Goal: Use online tool/utility: Utilize a website feature to perform a specific function

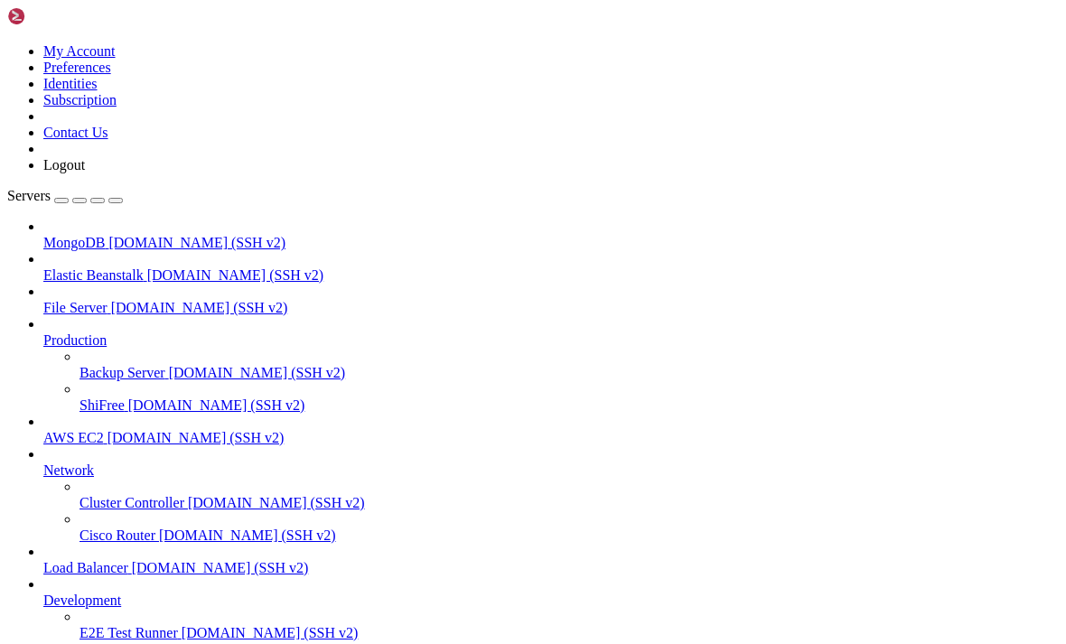
scroll to position [80, 0]
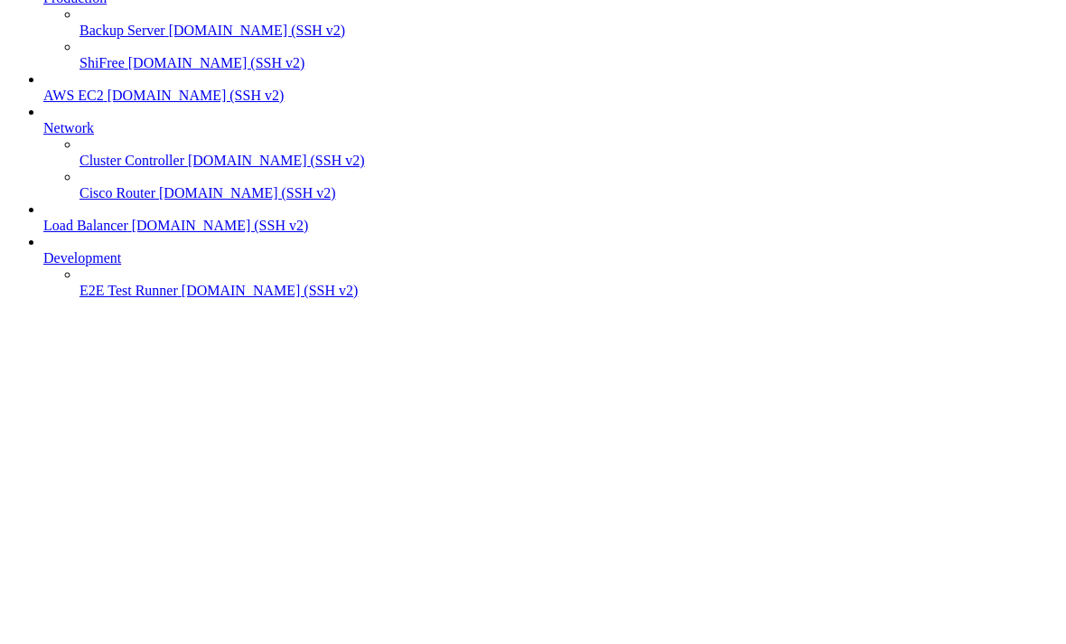
scroll to position [2302, 0]
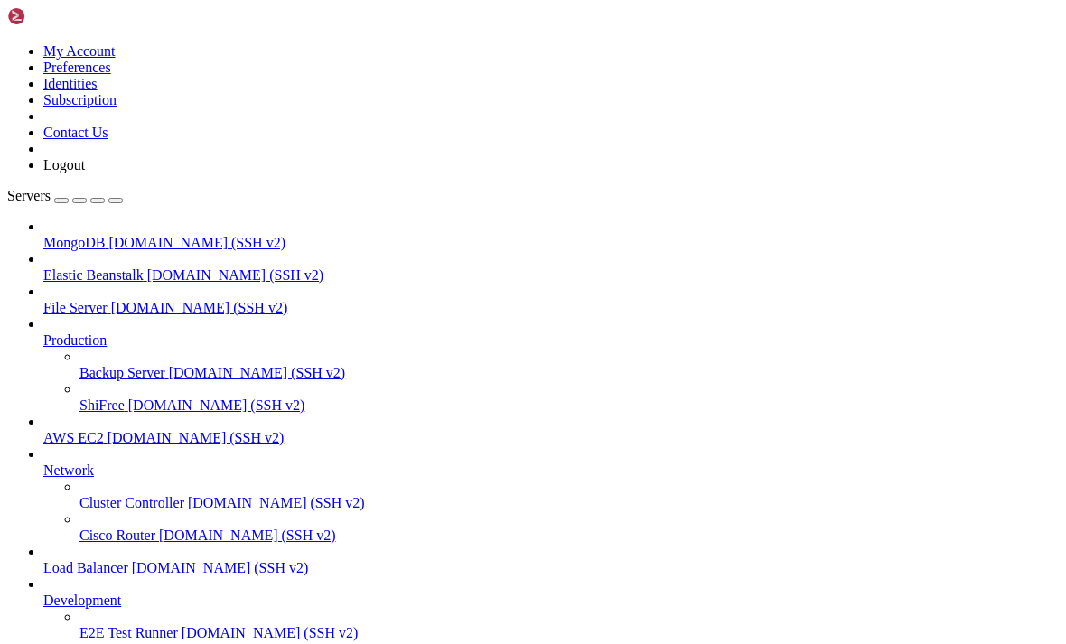
click at [73, 371] on div at bounding box center [533, 322] width 1066 height 644
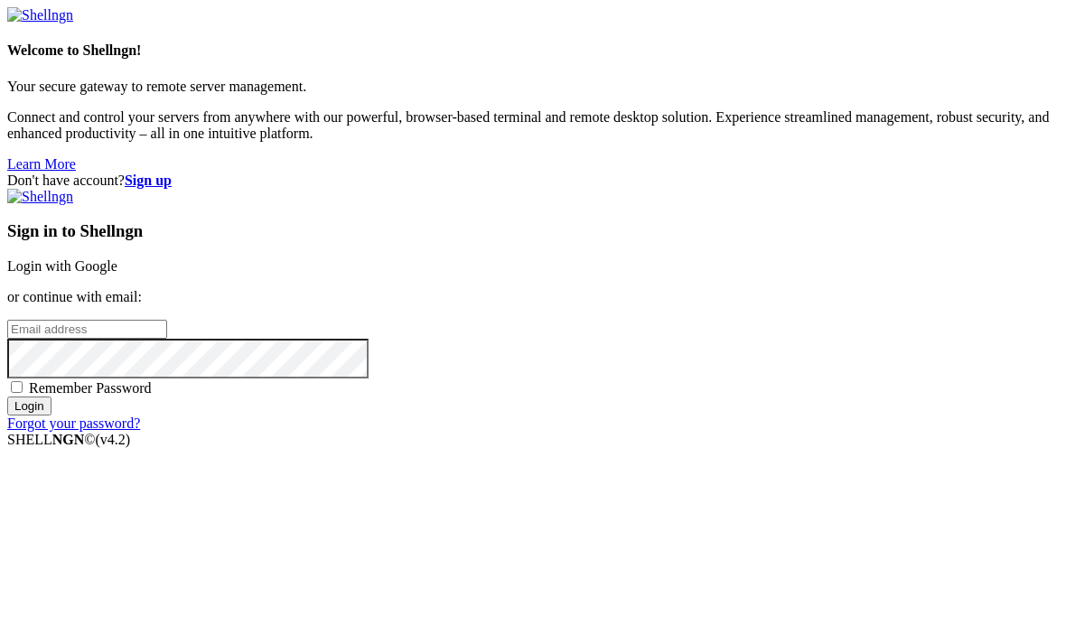
click at [117, 258] on link "Login with Google" at bounding box center [62, 265] width 110 height 15
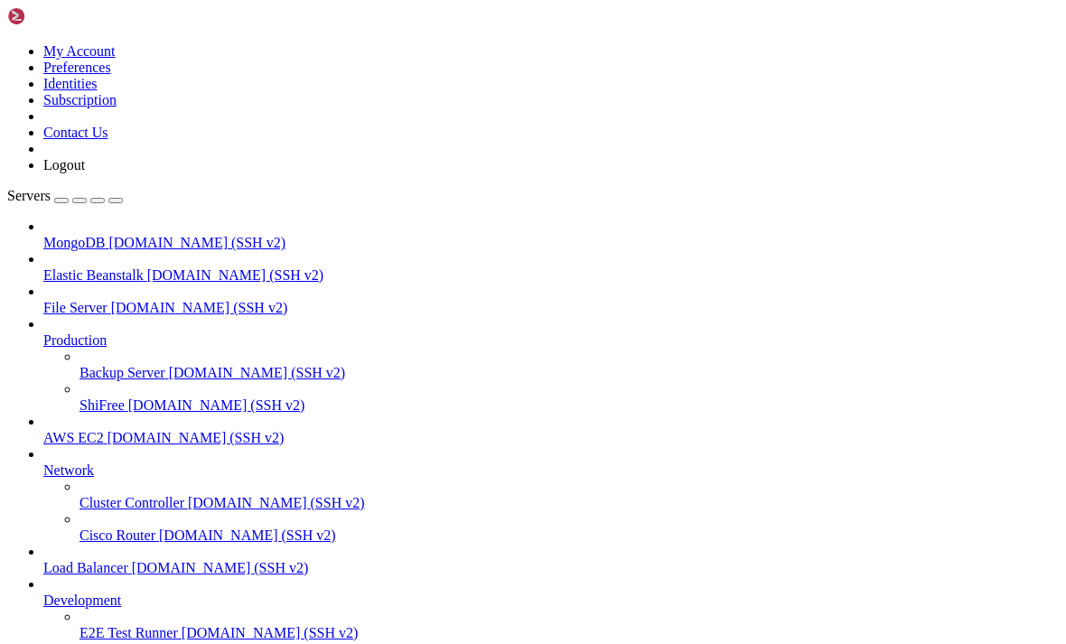
scroll to position [1980, 0]
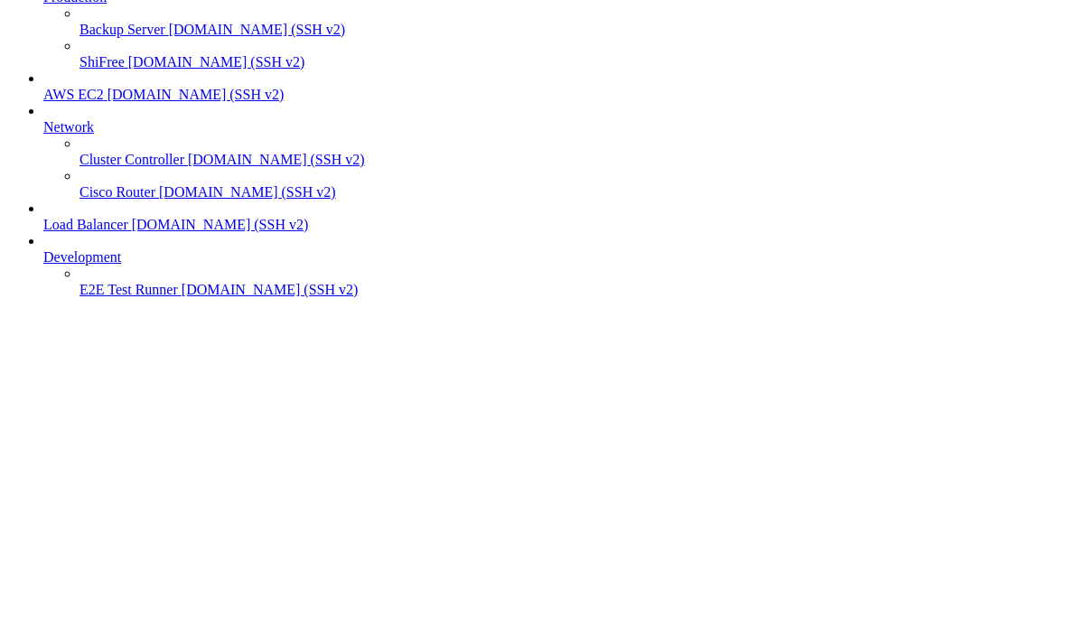
scroll to position [2398, 0]
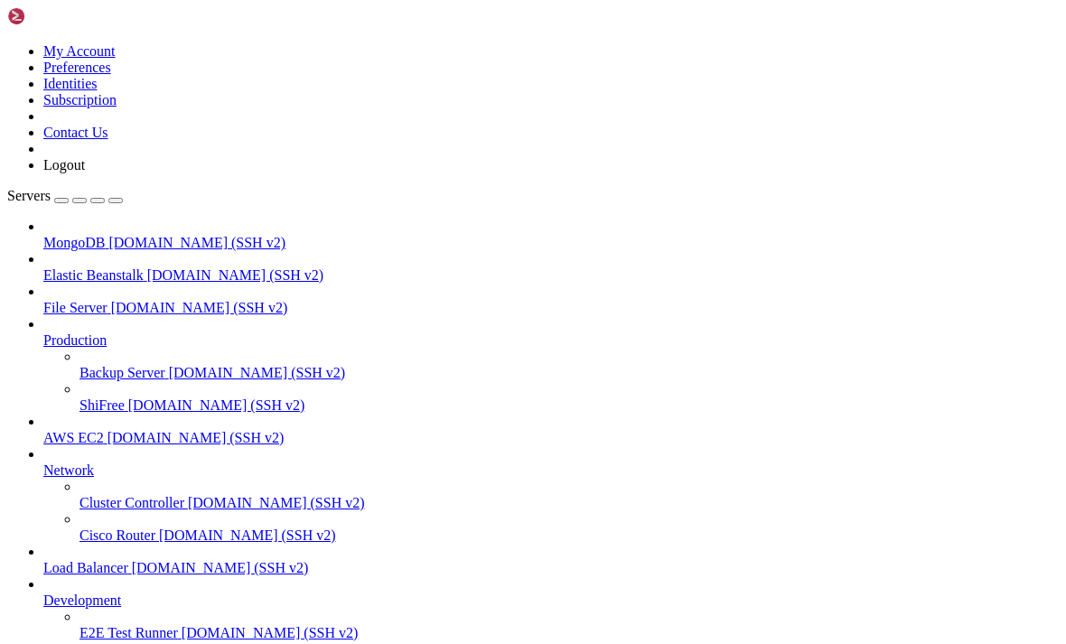
scroll to position [2688, 0]
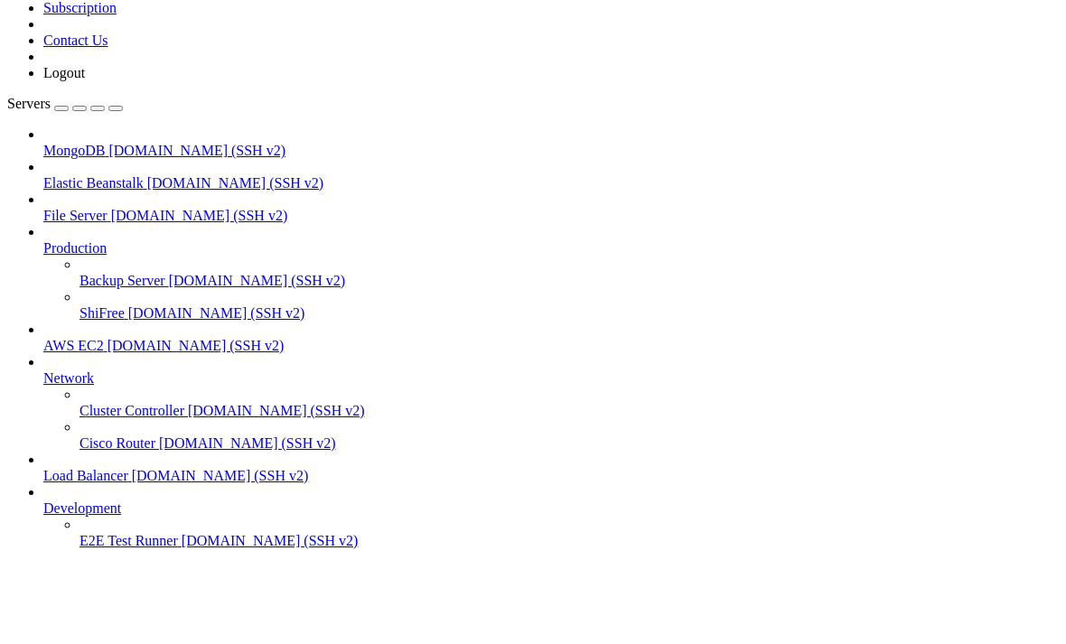
scroll to position [2656, 0]
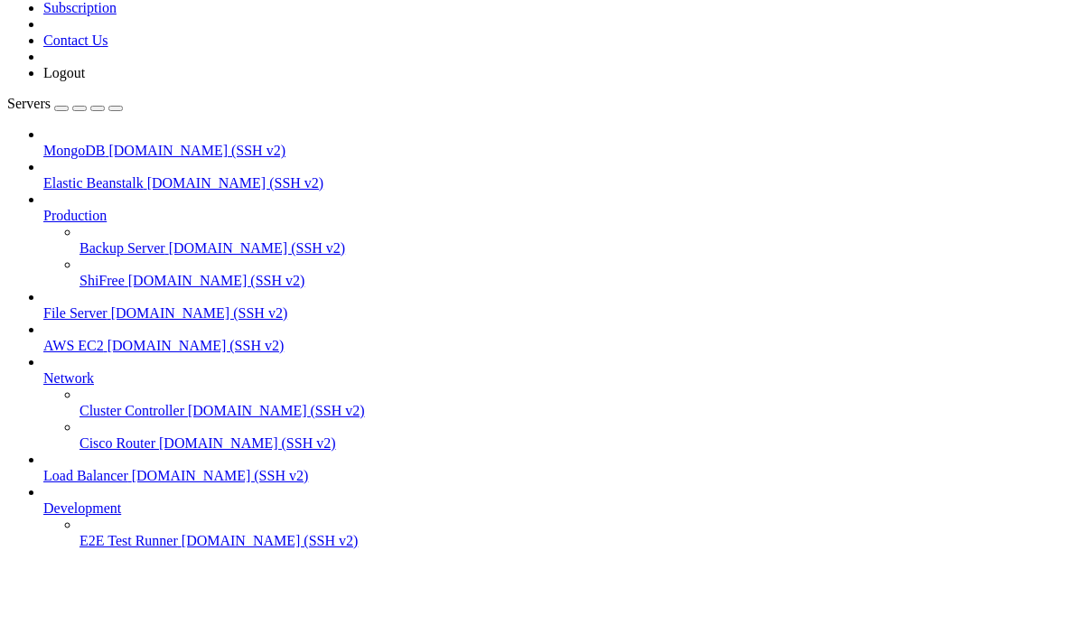
scroll to position [5949, 0]
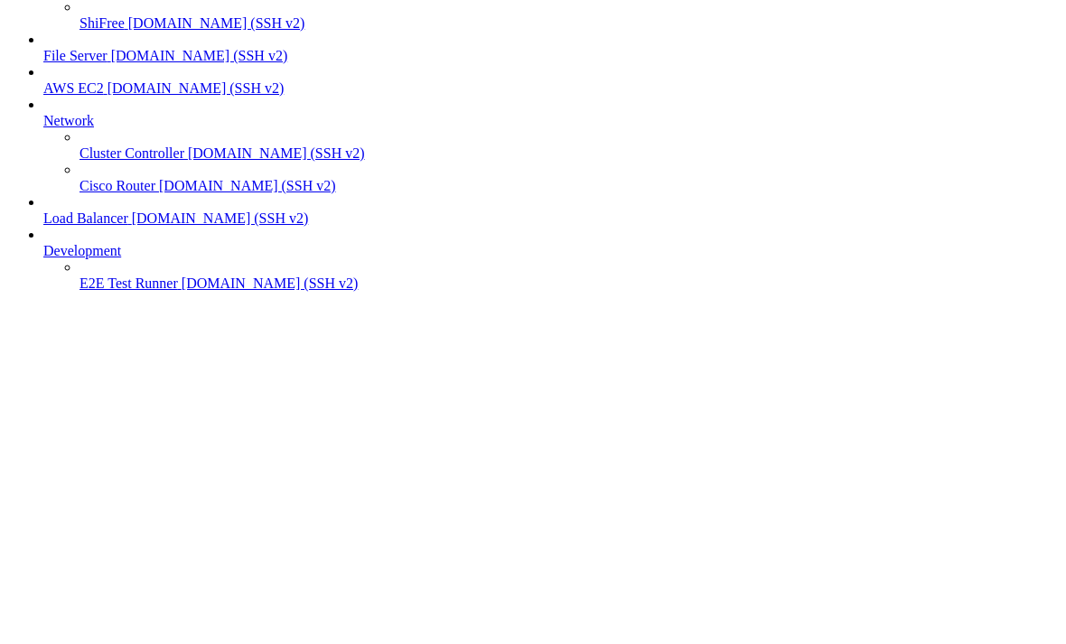
scroll to position [9561, 0]
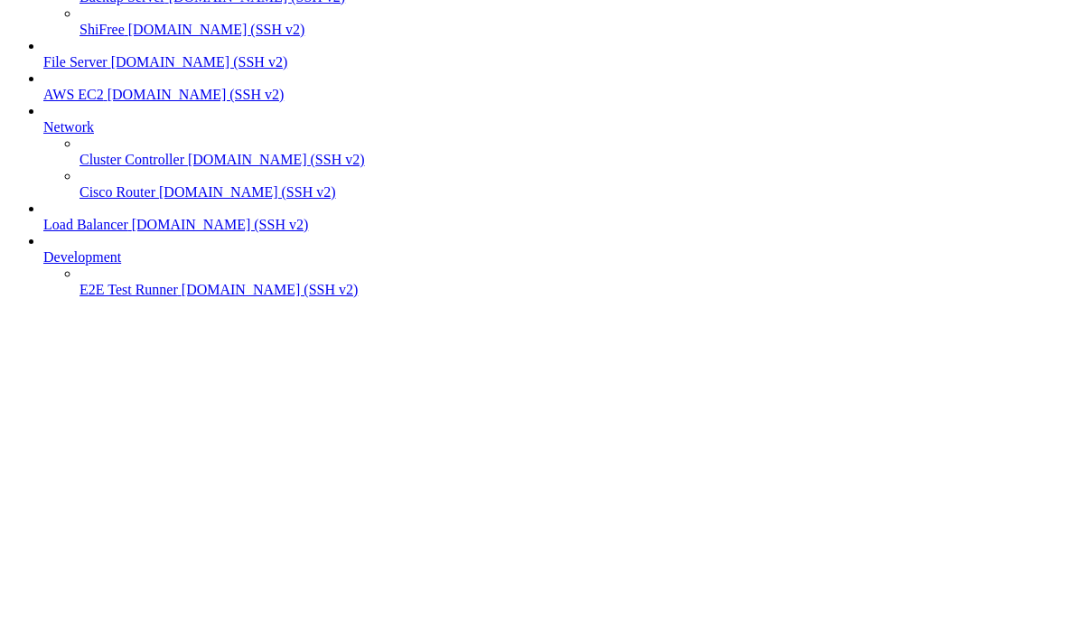
scroll to position [13865, 0]
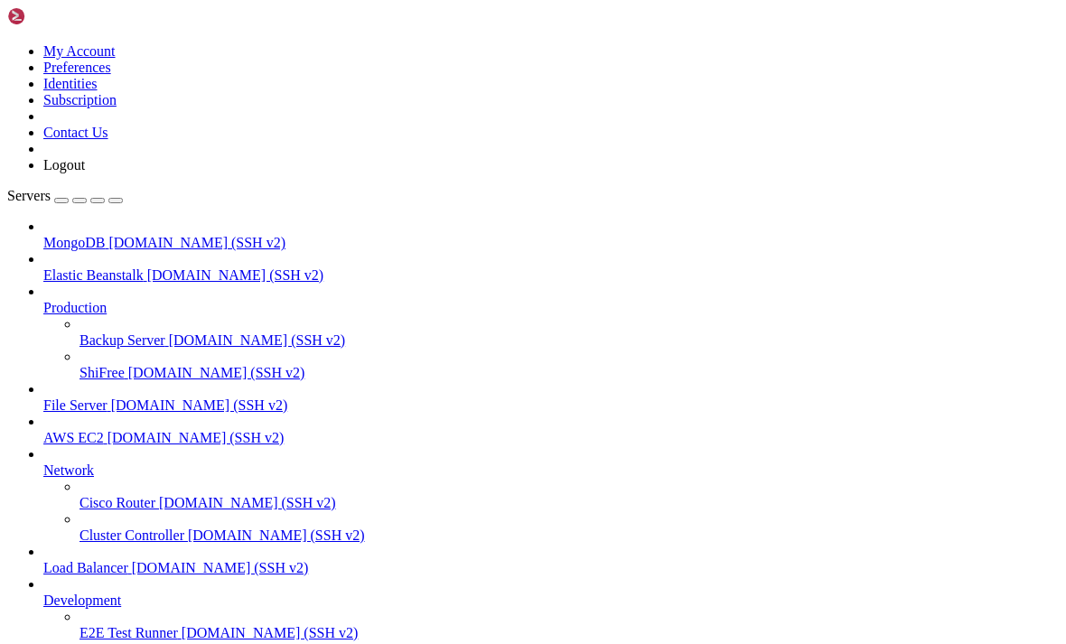
scroll to position [15670, 0]
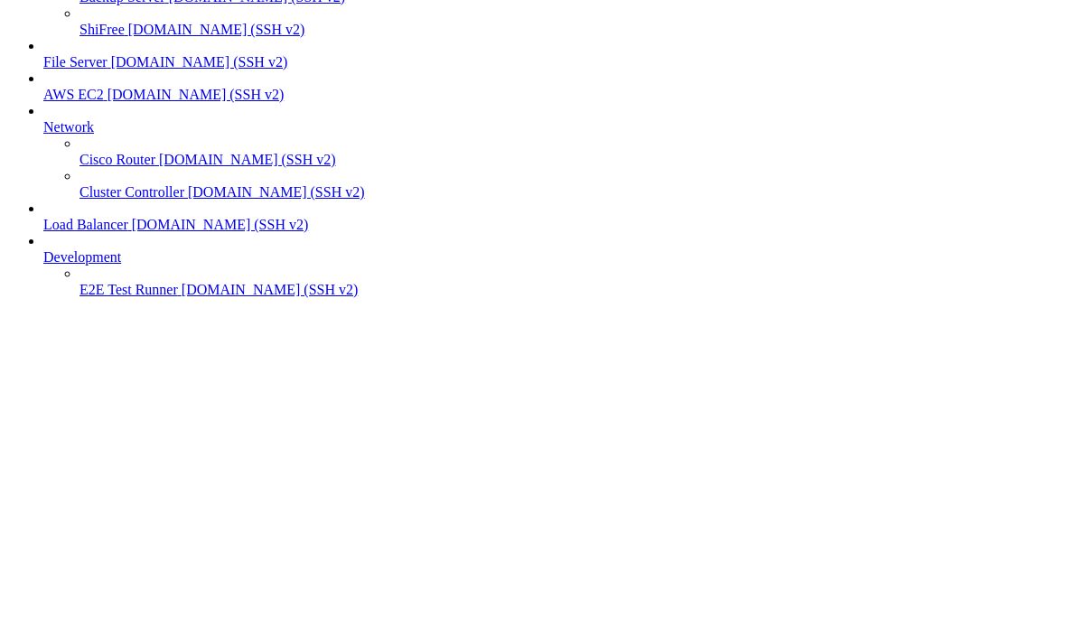
scroll to position [3879, 0]
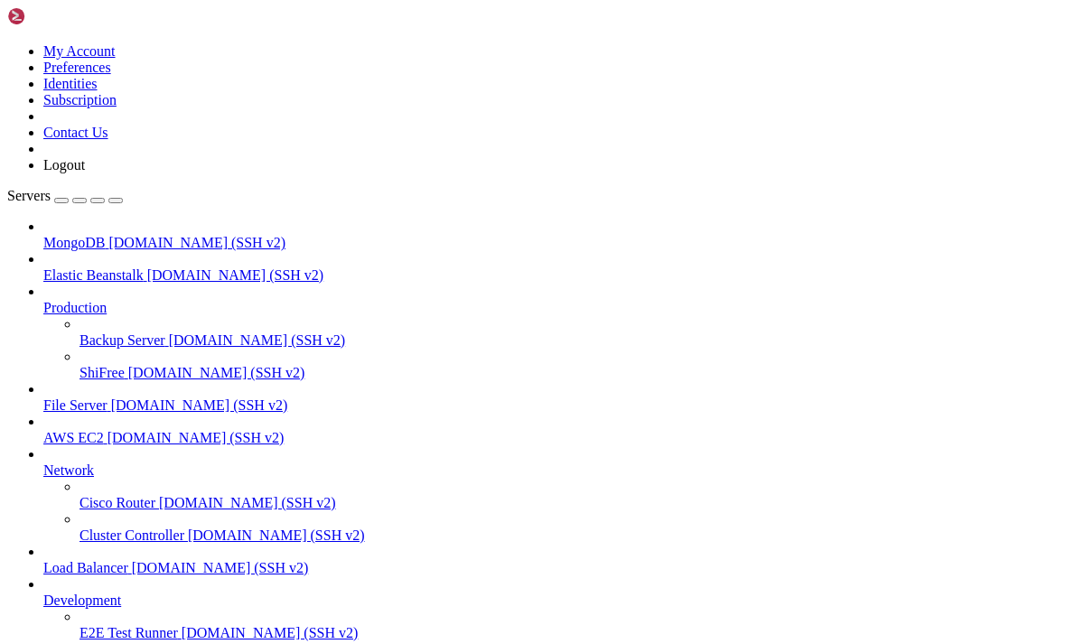
scroll to position [4812, 0]
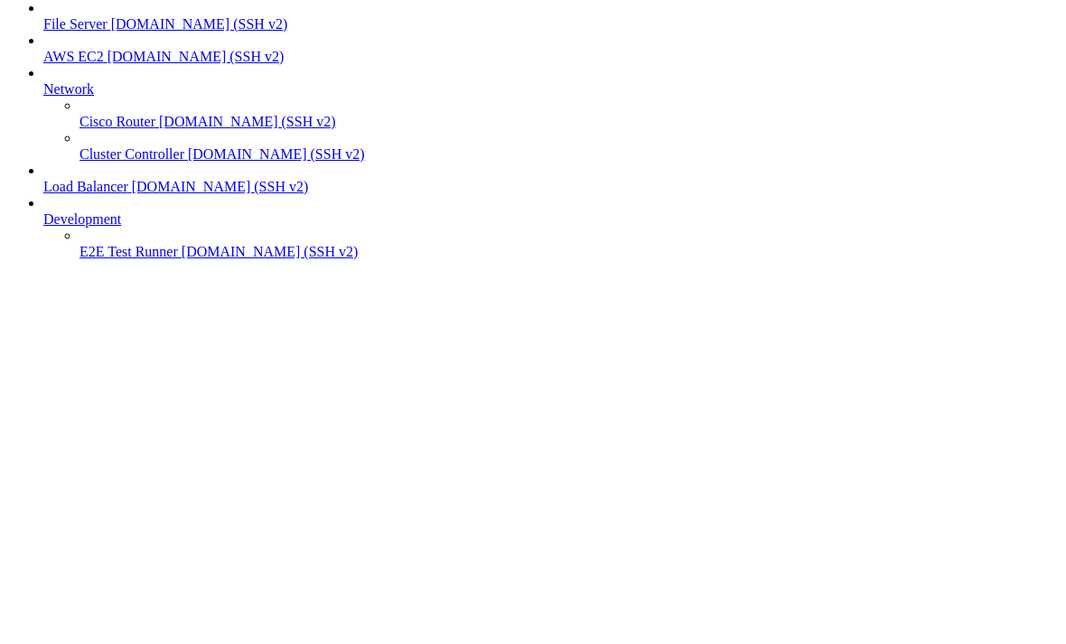
scroll to position [4797, 0]
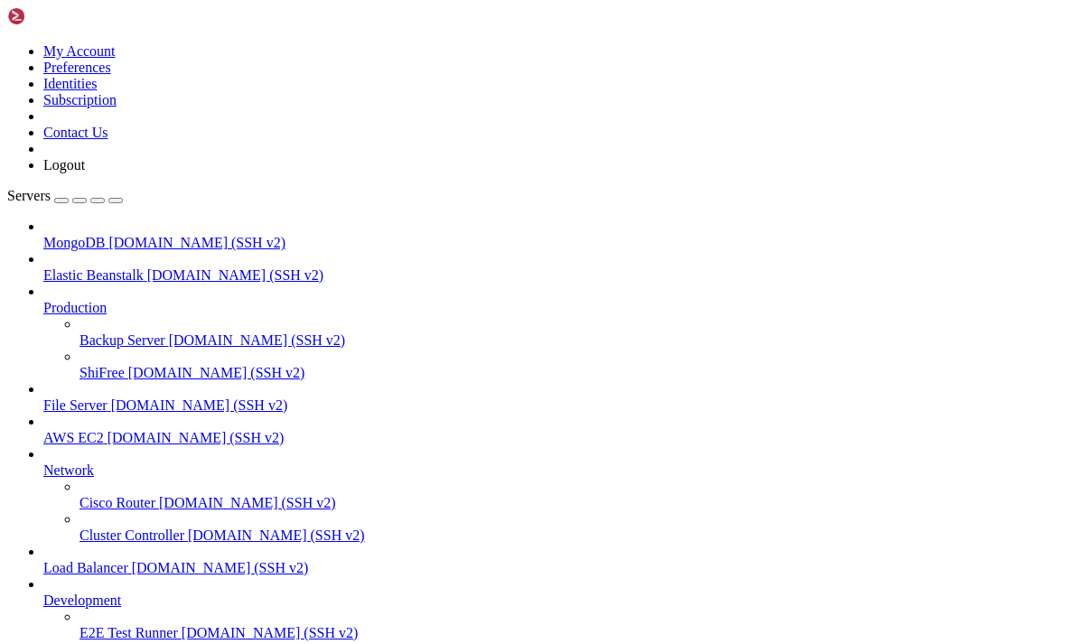
scroll to position [6938, 0]
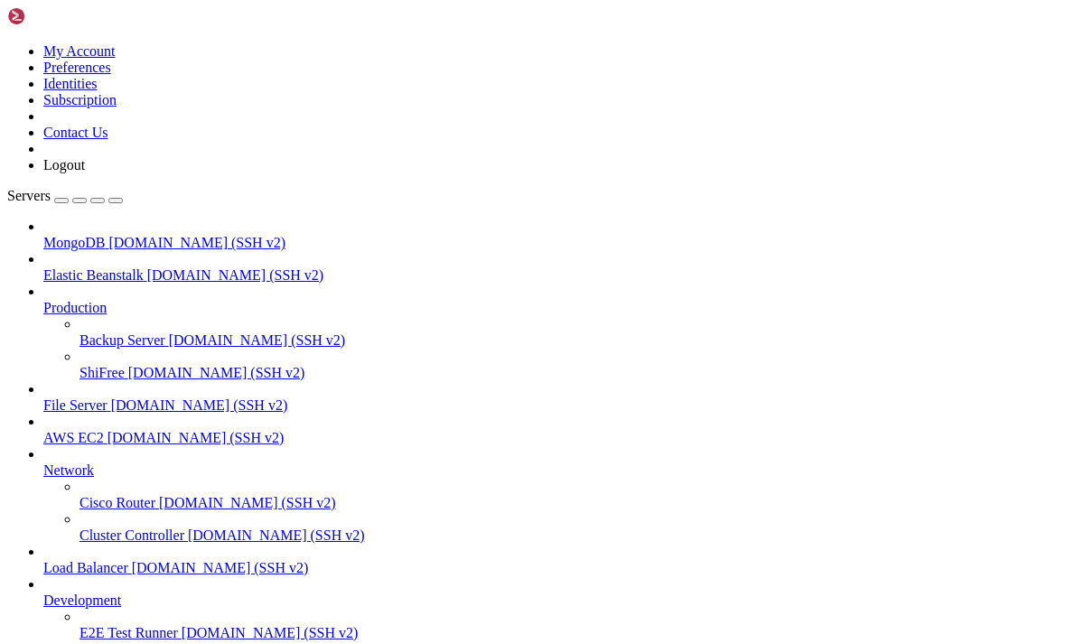
scroll to position [8483, 0]
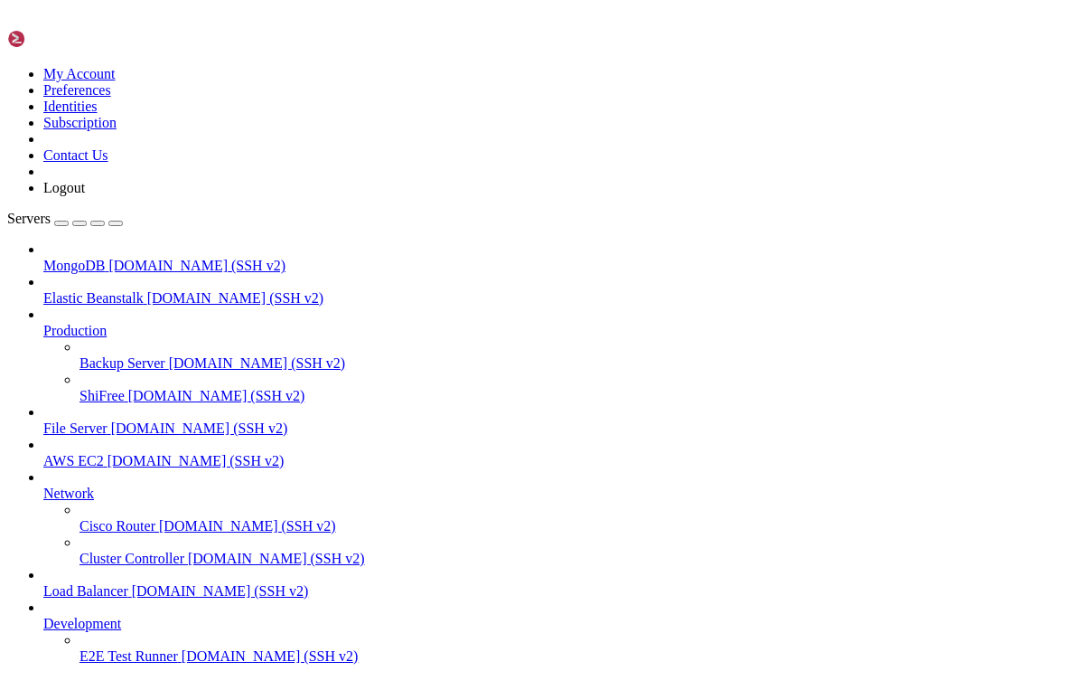
scroll to position [9352, 0]
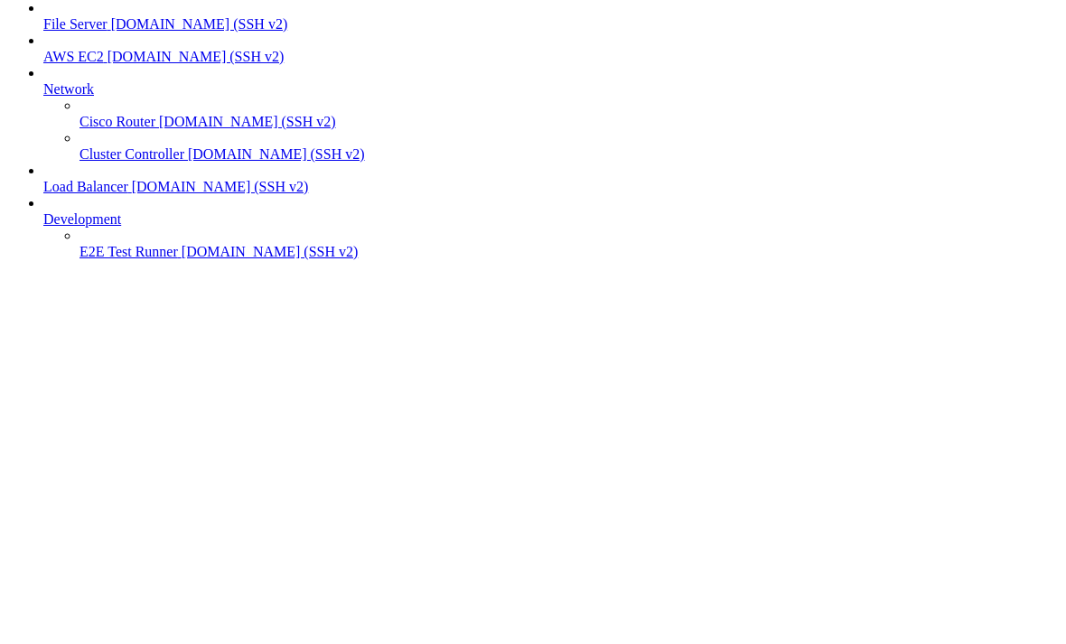
scroll to position [563, 0]
